Goal: Information Seeking & Learning: Learn about a topic

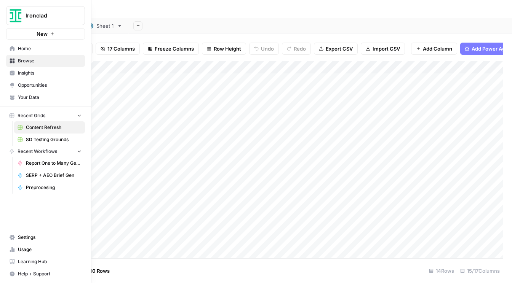
click at [22, 97] on span "Your Data" at bounding box center [50, 97] width 64 height 7
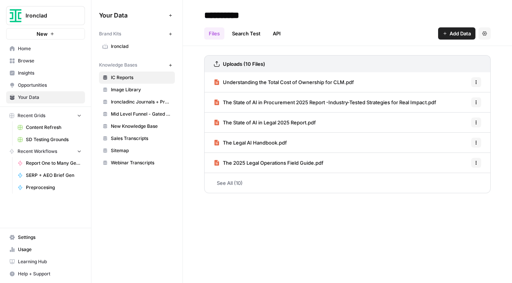
click at [172, 64] on icon "button" at bounding box center [170, 65] width 4 height 4
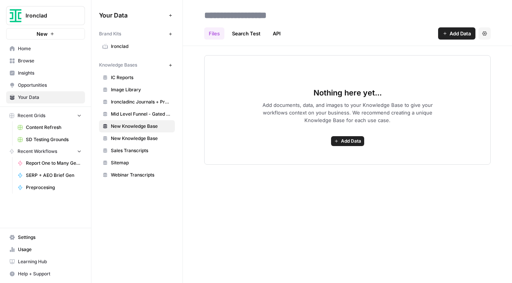
click at [331, 34] on span "Add Data" at bounding box center [459, 34] width 21 height 8
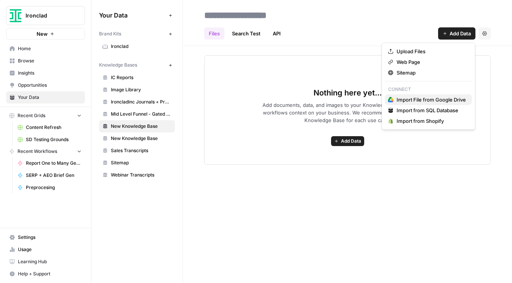
click at [331, 98] on span "Import File from Google Drive" at bounding box center [431, 100] width 69 height 8
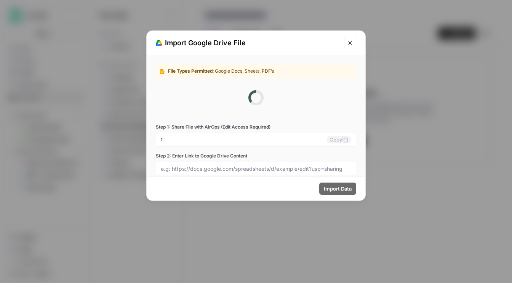
type input "[EMAIL_ADDRESS][DOMAIN_NAME]"
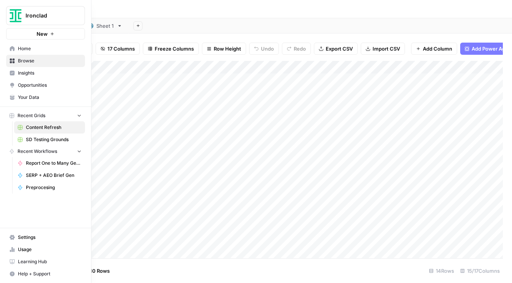
click at [36, 74] on span "Insights" at bounding box center [50, 73] width 64 height 7
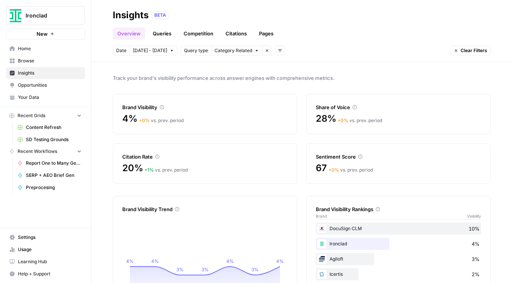
click at [266, 37] on link "Pages" at bounding box center [266, 33] width 24 height 12
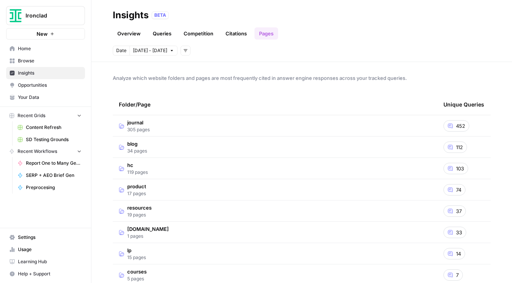
click at [125, 35] on link "Overview" at bounding box center [129, 33] width 32 height 12
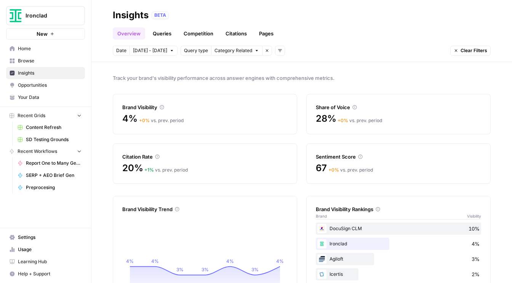
click at [166, 35] on link "Queries" at bounding box center [162, 33] width 28 height 12
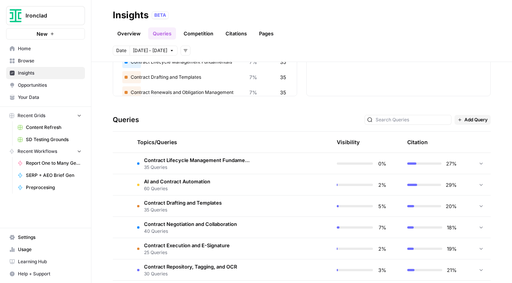
scroll to position [109, 0]
click at [423, 140] on div "Citation" at bounding box center [417, 141] width 21 height 21
click at [410, 141] on div "Citation" at bounding box center [417, 141] width 21 height 21
click at [161, 144] on div "Topics/Queries" at bounding box center [194, 141] width 115 height 21
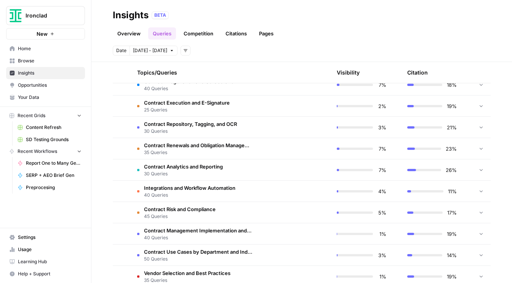
scroll to position [267, 0]
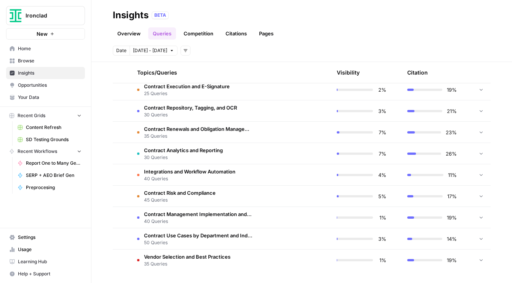
click at [193, 152] on span "Contract Analytics and Reporting" at bounding box center [183, 151] width 79 height 8
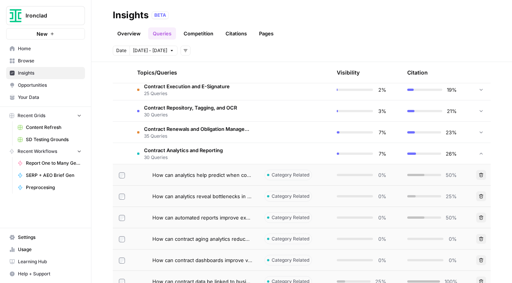
click at [123, 32] on link "Overview" at bounding box center [129, 33] width 32 height 12
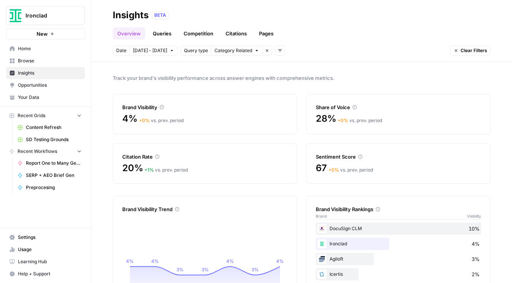
click at [457, 51] on icon "button" at bounding box center [456, 50] width 5 height 5
click at [456, 51] on icon "button" at bounding box center [456, 51] width 3 height 3
click at [455, 50] on icon "button" at bounding box center [456, 50] width 5 height 5
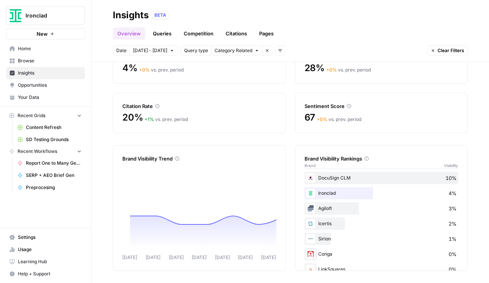
scroll to position [51, 0]
click at [39, 86] on span "Opportunities" at bounding box center [50, 85] width 64 height 7
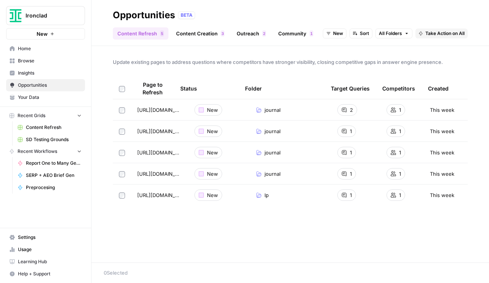
click at [94, 15] on icon "button" at bounding box center [92, 15] width 5 height 5
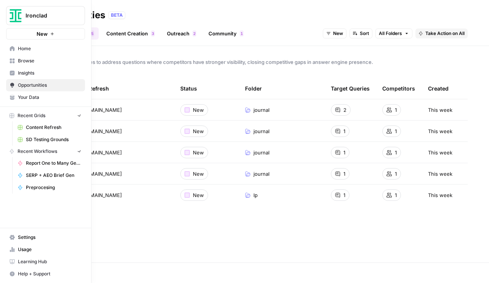
click at [7, 31] on button "New" at bounding box center [45, 33] width 79 height 11
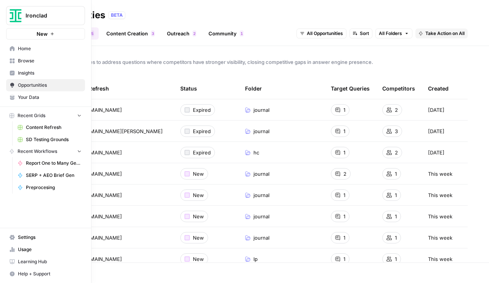
click at [10, 49] on icon at bounding box center [12, 48] width 5 height 5
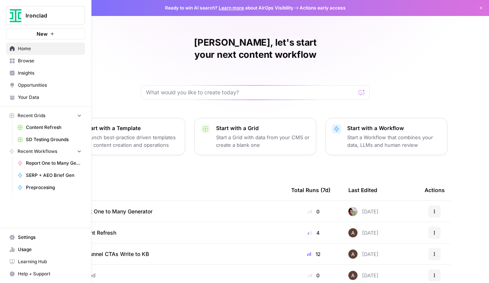
click at [24, 74] on span "Insights" at bounding box center [50, 73] width 64 height 7
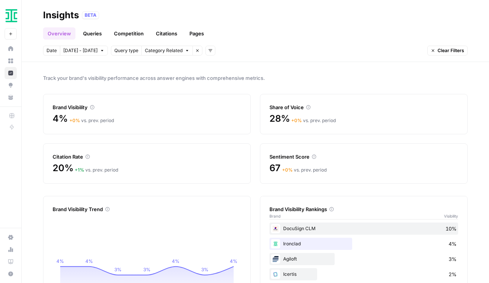
click at [95, 35] on link "Queries" at bounding box center [92, 33] width 28 height 12
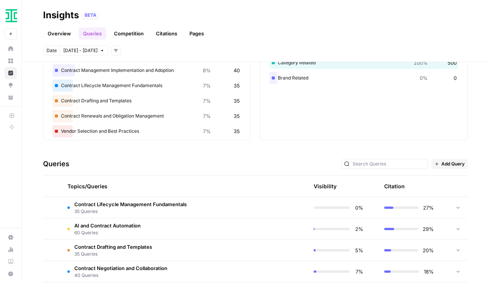
scroll to position [120, 0]
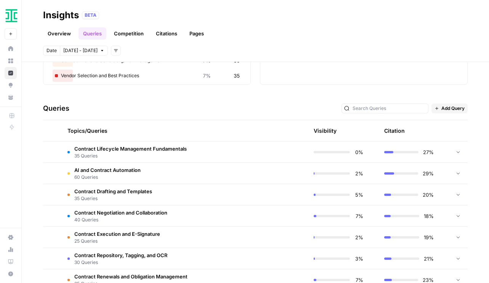
click at [130, 173] on span "AI and Contract Automation" at bounding box center [107, 170] width 66 height 8
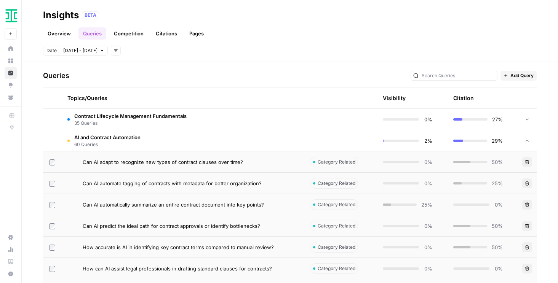
scroll to position [154, 0]
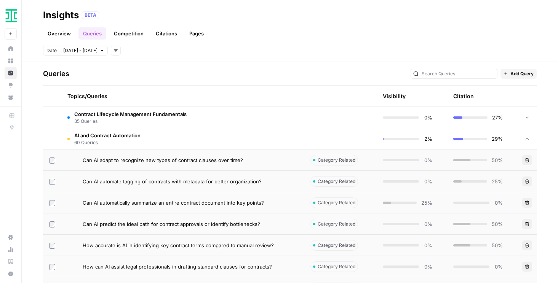
click at [512, 138] on icon at bounding box center [526, 138] width 5 height 5
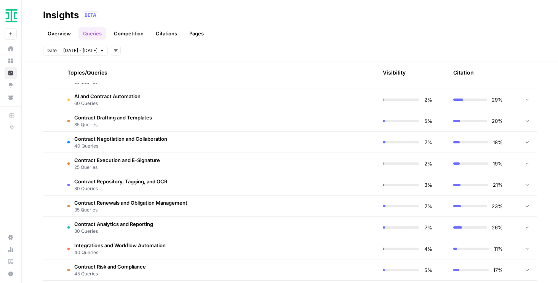
scroll to position [193, 0]
click at [512, 229] on icon at bounding box center [526, 227] width 5 height 5
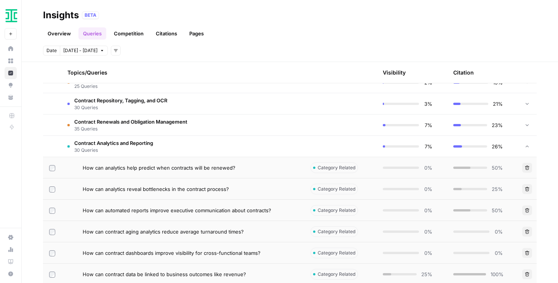
scroll to position [276, 0]
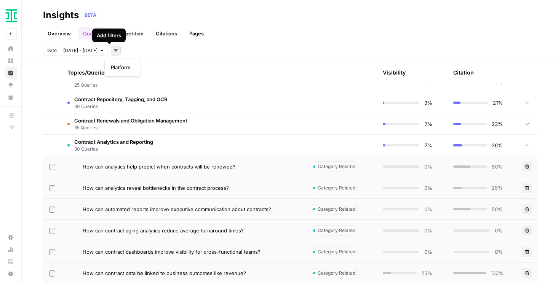
click at [114, 49] on icon "button" at bounding box center [116, 50] width 5 height 5
click at [115, 65] on span "Platform" at bounding box center [121, 68] width 20 height 8
click at [143, 46] on button "Select platform" at bounding box center [159, 51] width 47 height 10
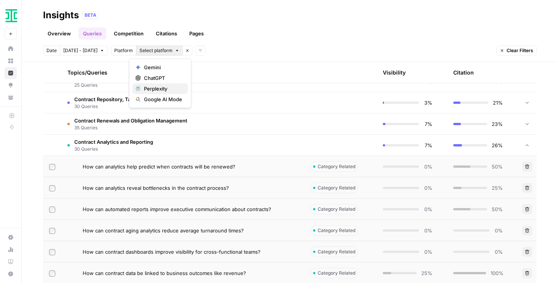
click at [177, 84] on button "Perplexity" at bounding box center [161, 88] width 56 height 11
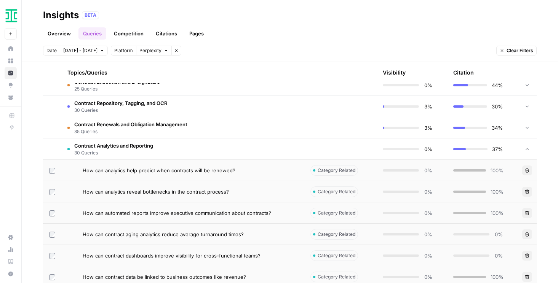
scroll to position [288, 0]
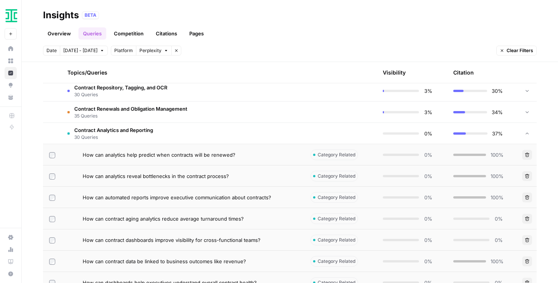
click at [512, 136] on icon at bounding box center [526, 133] width 5 height 5
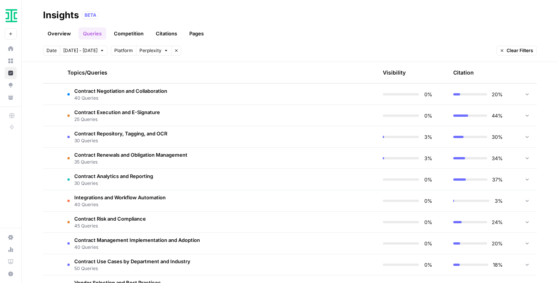
scroll to position [0, 0]
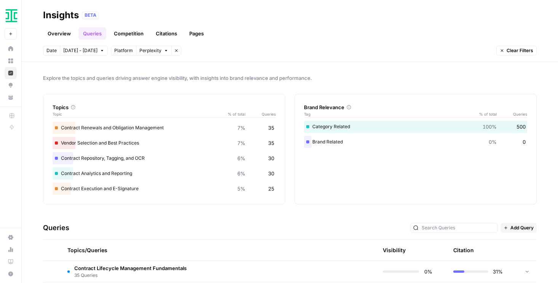
click at [171, 51] on button "Remove filter" at bounding box center [176, 51] width 10 height 10
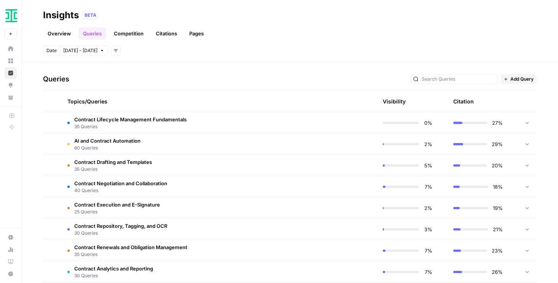
scroll to position [149, 0]
click at [161, 32] on link "Citations" at bounding box center [166, 33] width 30 height 12
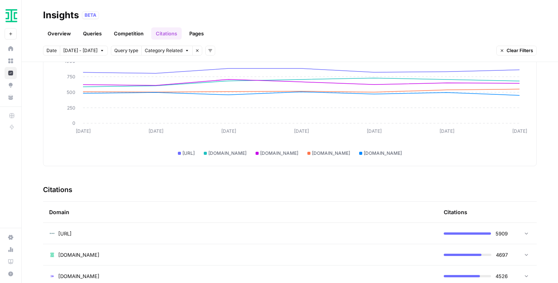
scroll to position [61, 0]
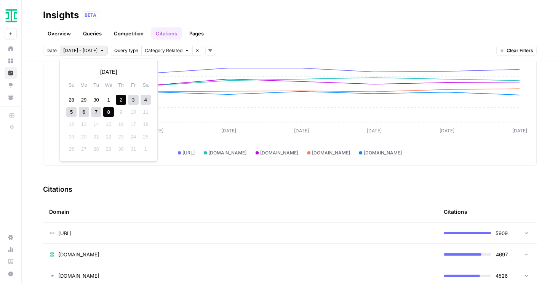
click at [79, 47] on button "Oct 2 - Oct 8" at bounding box center [84, 51] width 48 height 10
click at [69, 73] on button "Previous month" at bounding box center [73, 72] width 14 height 14
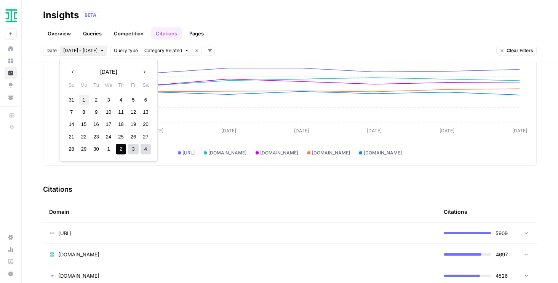
click at [82, 98] on div "1" at bounding box center [84, 100] width 10 height 10
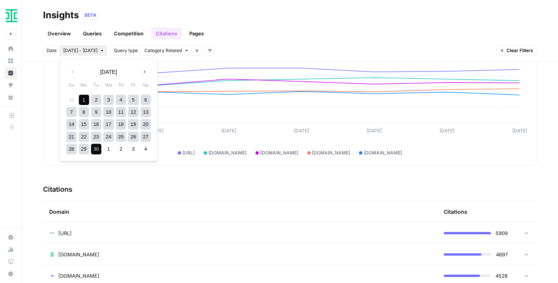
click at [95, 147] on div "30" at bounding box center [96, 149] width 10 height 10
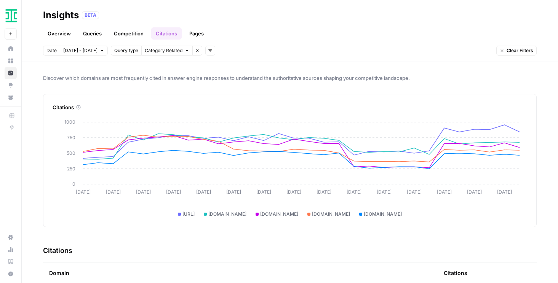
click at [185, 51] on icon "button" at bounding box center [187, 50] width 5 height 5
click at [181, 67] on span "Brand Related" at bounding box center [169, 68] width 48 height 8
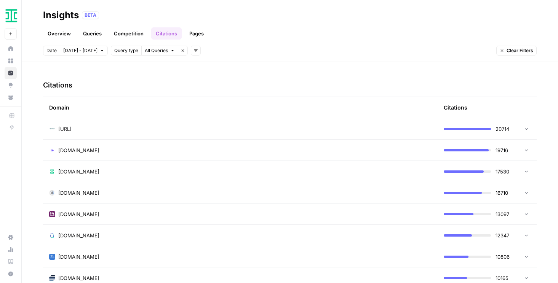
scroll to position [167, 0]
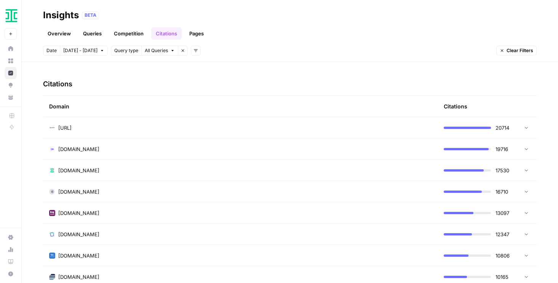
click at [92, 49] on span "Sep 1 - Sep 30" at bounding box center [80, 50] width 34 height 7
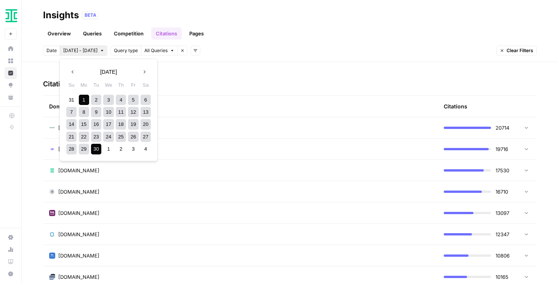
click at [73, 71] on icon "button" at bounding box center [72, 71] width 5 height 5
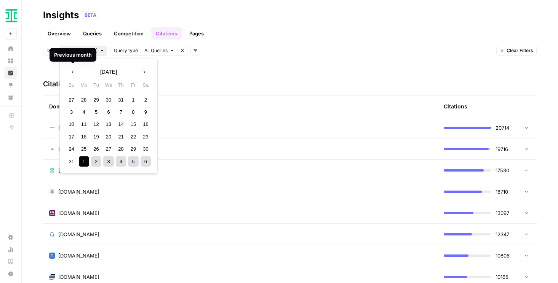
click at [136, 99] on div "1" at bounding box center [133, 100] width 10 height 10
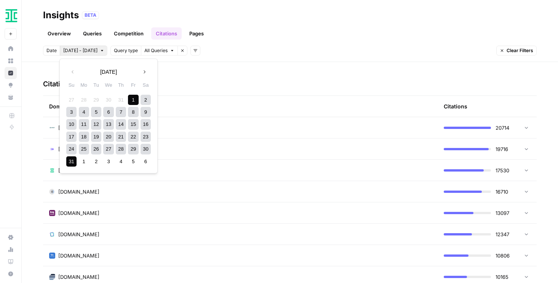
click at [71, 160] on div "31" at bounding box center [71, 162] width 10 height 10
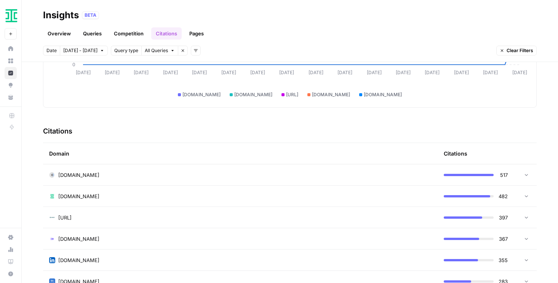
scroll to position [167, 0]
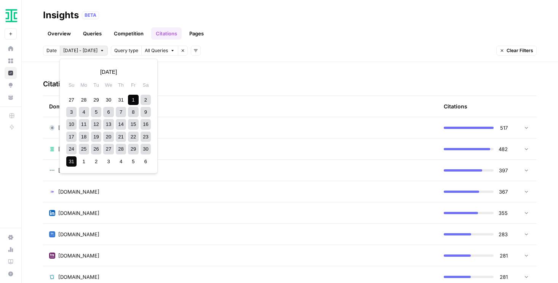
click at [80, 51] on span "Aug 1 - Aug 31" at bounding box center [80, 50] width 34 height 7
click at [148, 72] on button "Next month" at bounding box center [145, 72] width 14 height 14
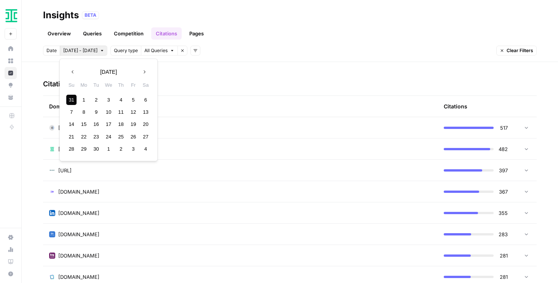
click at [82, 98] on div "1" at bounding box center [84, 100] width 10 height 10
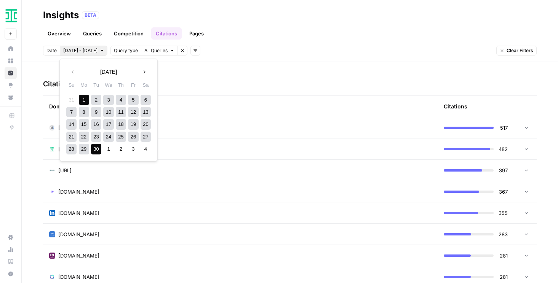
click at [98, 147] on div "30" at bounding box center [96, 149] width 10 height 10
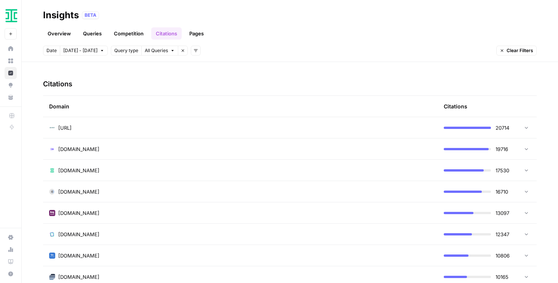
click at [237, 51] on div "Date Sep 1 - Sep 30 Query type All Queries Remove filter Add filters Clear Filt…" at bounding box center [290, 51] width 494 height 10
click at [124, 35] on link "Competition" at bounding box center [128, 33] width 39 height 12
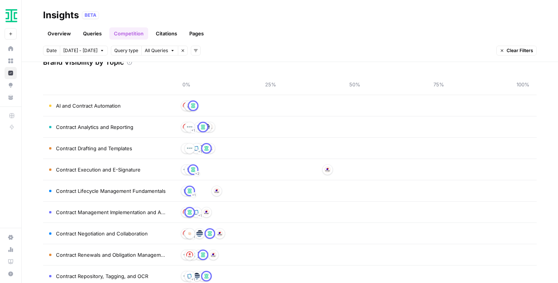
scroll to position [120, 0]
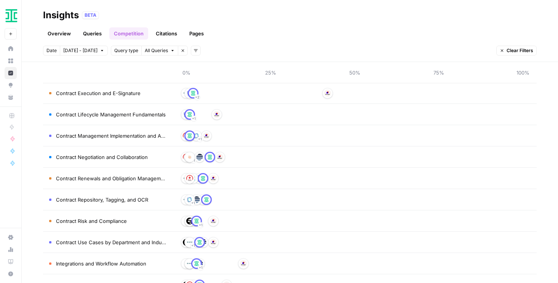
click at [123, 115] on span "Contract Lifecycle Management Fundamentals" at bounding box center [111, 115] width 110 height 8
click at [96, 32] on link "Queries" at bounding box center [92, 33] width 28 height 12
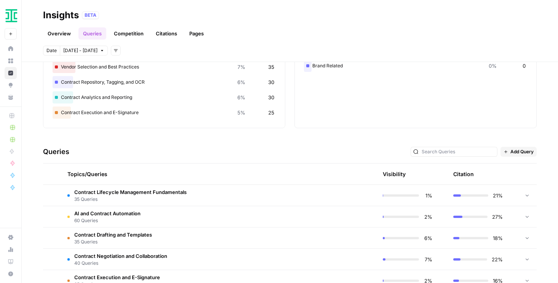
scroll to position [75, 0]
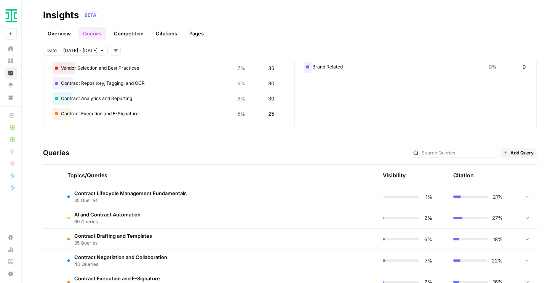
click at [99, 191] on span "Contract Lifecycle Management Fundamentals" at bounding box center [130, 194] width 112 height 8
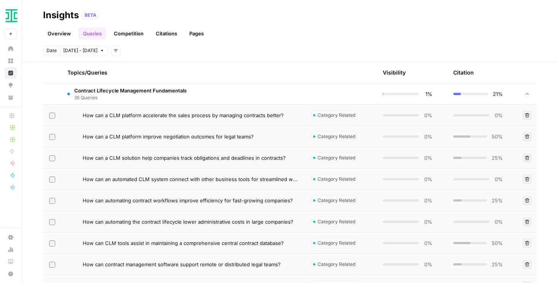
scroll to position [177, 0]
click at [512, 90] on div at bounding box center [527, 94] width 7 height 21
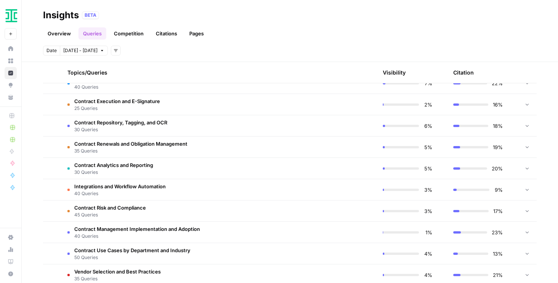
scroll to position [252, 0]
click at [139, 29] on link "Competition" at bounding box center [128, 33] width 39 height 12
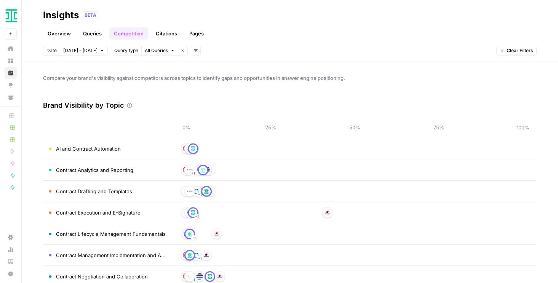
click at [163, 32] on link "Citations" at bounding box center [166, 33] width 30 height 12
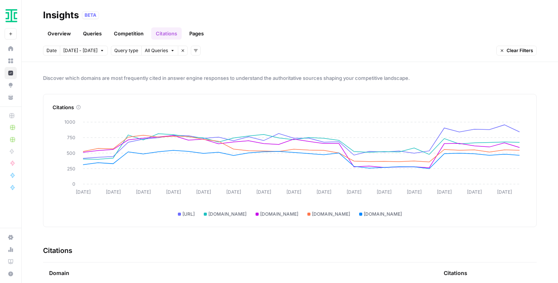
click at [59, 36] on link "Overview" at bounding box center [59, 33] width 32 height 12
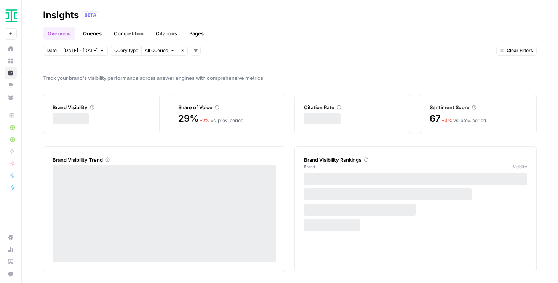
scroll to position [1, 0]
